Goal: Find specific page/section: Find specific page/section

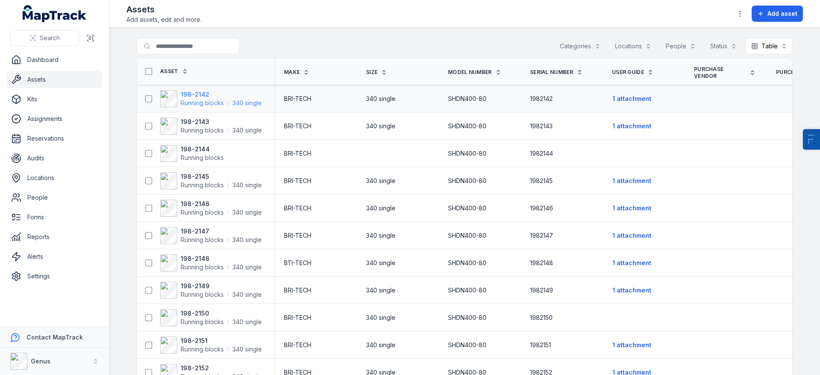
click at [205, 95] on strong "198-2142" at bounding box center [221, 94] width 81 height 9
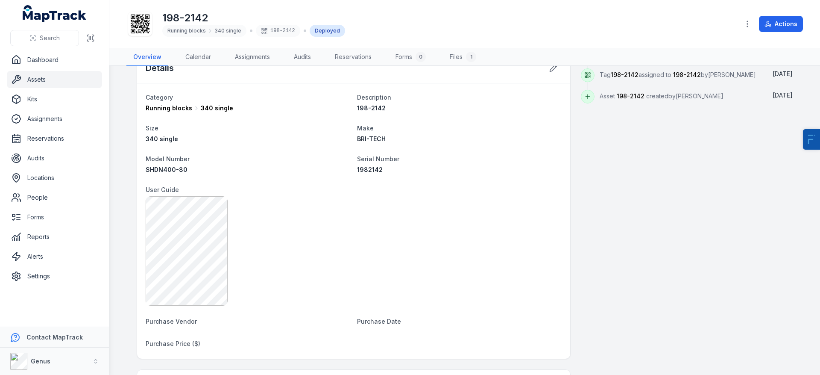
scroll to position [401, 0]
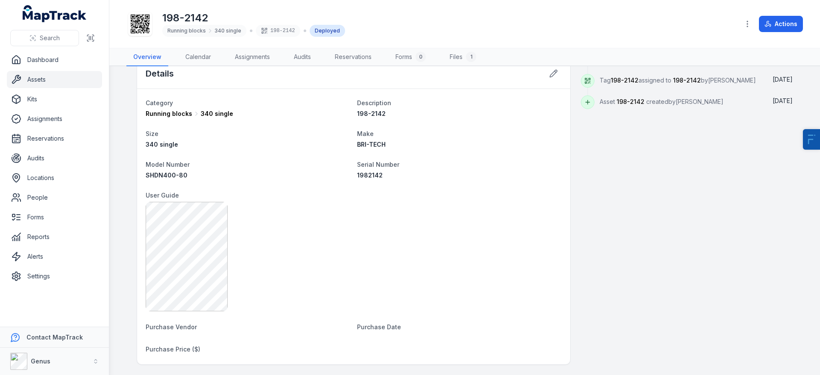
click at [47, 74] on link "Assets" at bounding box center [54, 79] width 95 height 17
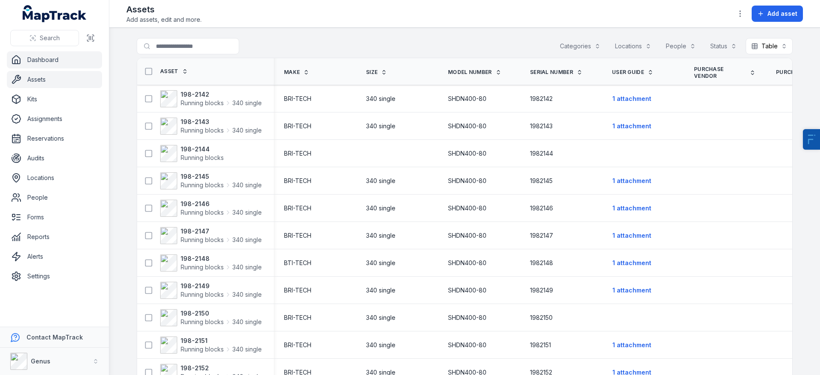
click at [58, 54] on link "Dashboard" at bounding box center [54, 59] width 95 height 17
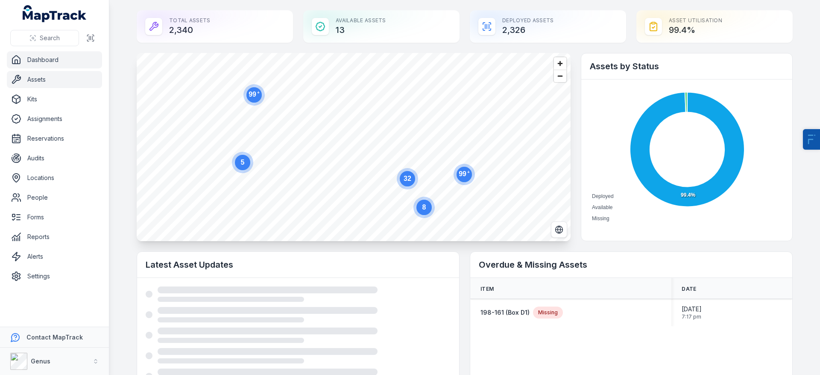
click at [26, 81] on link "Assets" at bounding box center [54, 79] width 95 height 17
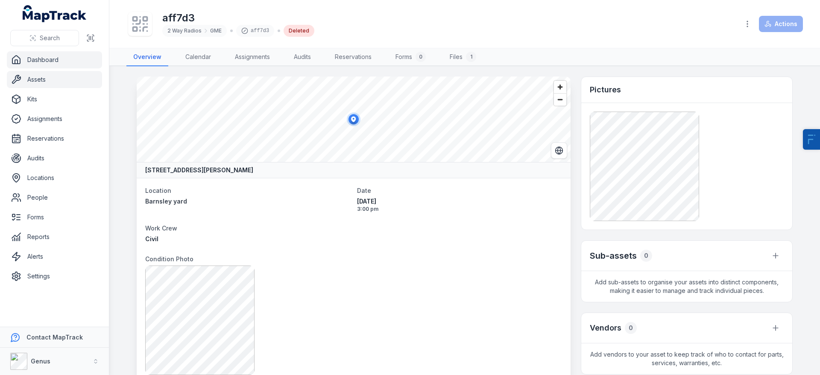
click at [11, 67] on link "Dashboard" at bounding box center [54, 59] width 95 height 17
